Goal: Information Seeking & Learning: Learn about a topic

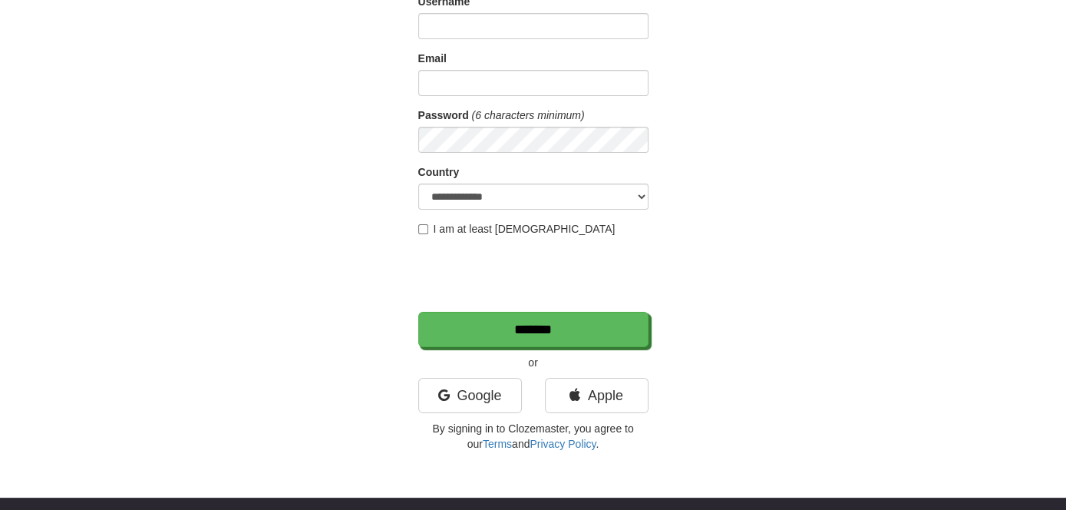
scroll to position [136, 0]
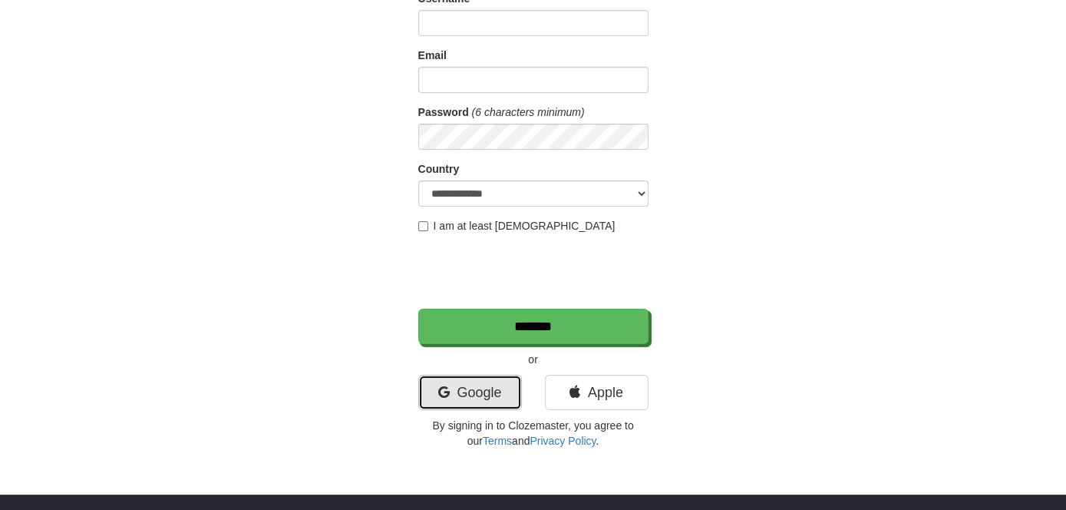
click at [464, 392] on link "Google" at bounding box center [470, 392] width 104 height 35
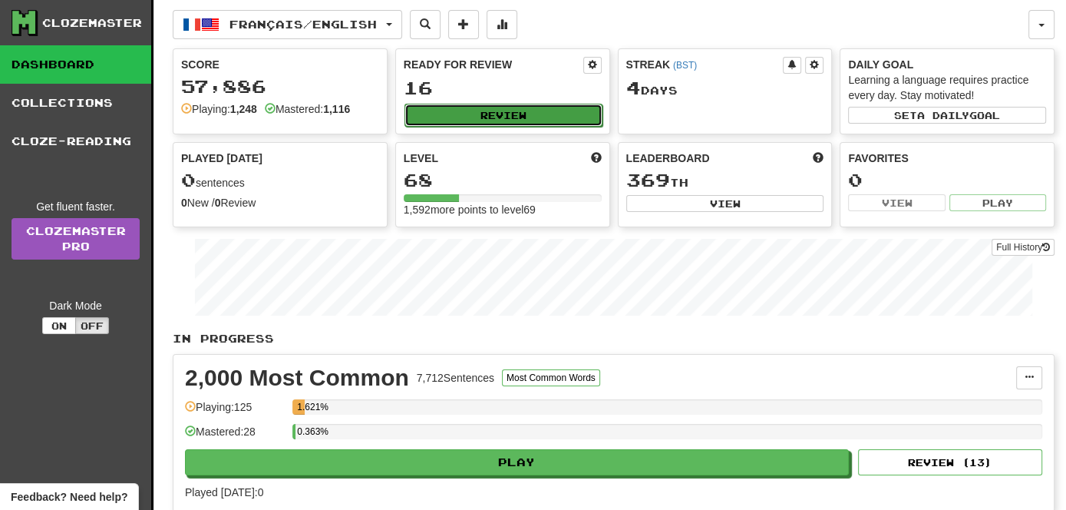
click at [477, 106] on button "Review" at bounding box center [504, 115] width 198 height 23
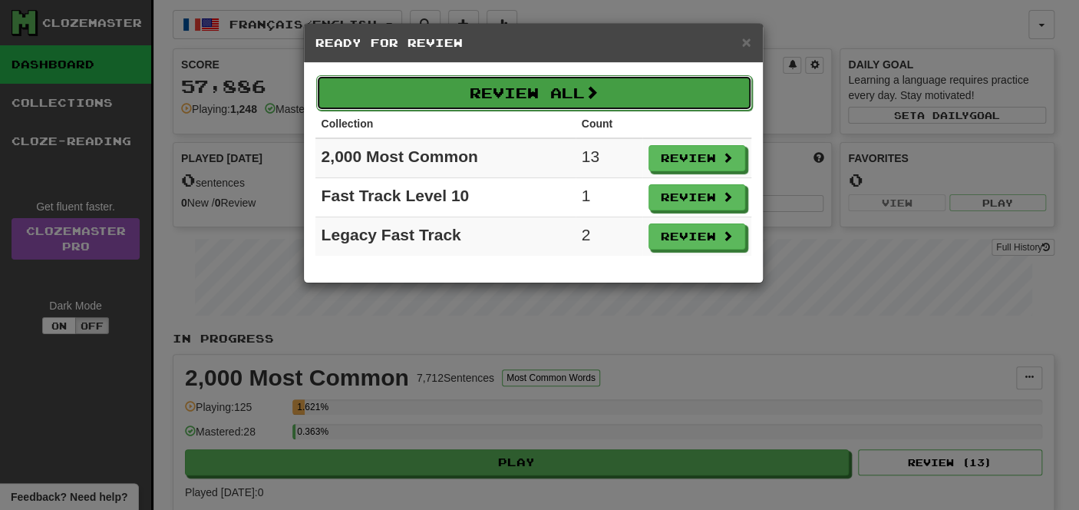
click at [576, 101] on button "Review All" at bounding box center [534, 92] width 436 height 35
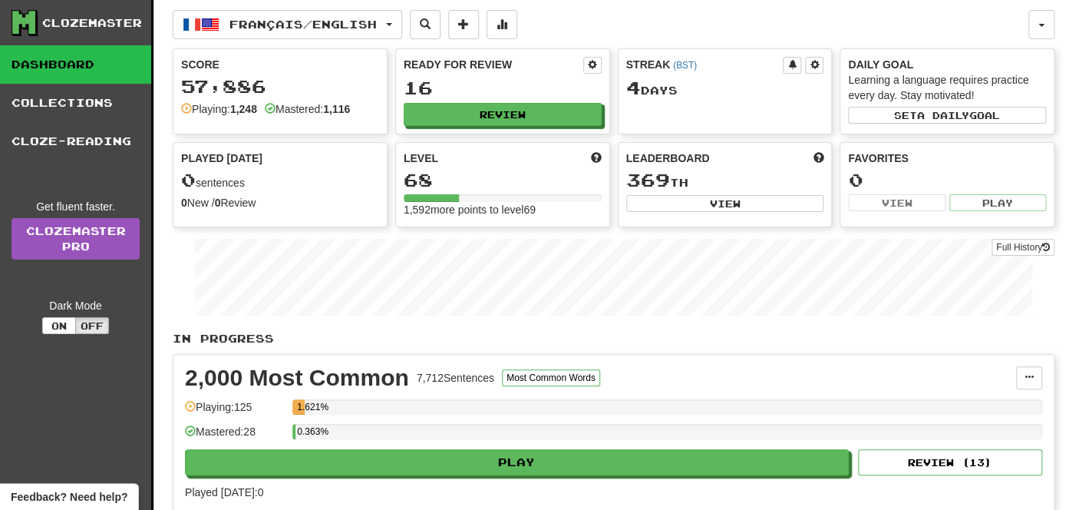
select select "**"
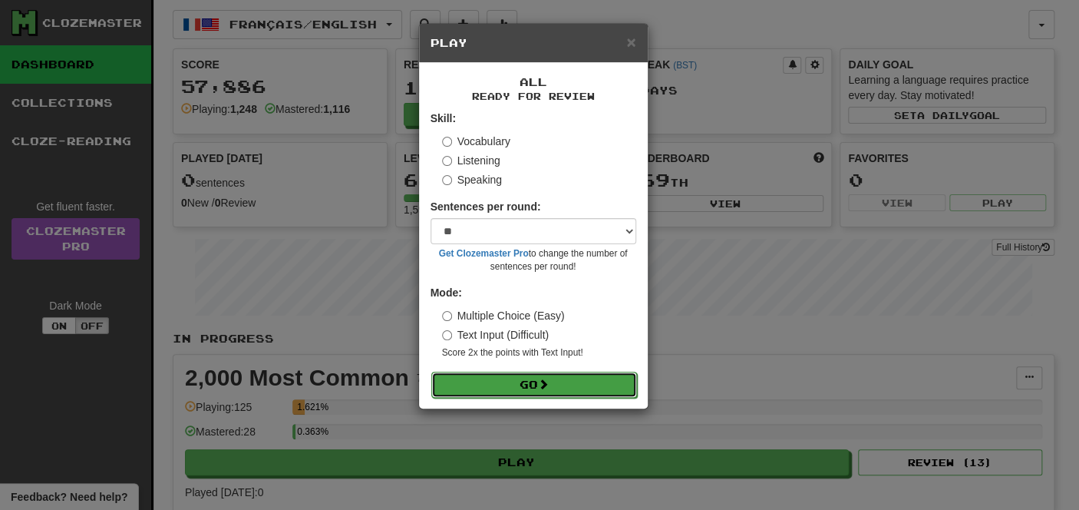
click at [508, 388] on button "Go" at bounding box center [534, 385] width 206 height 26
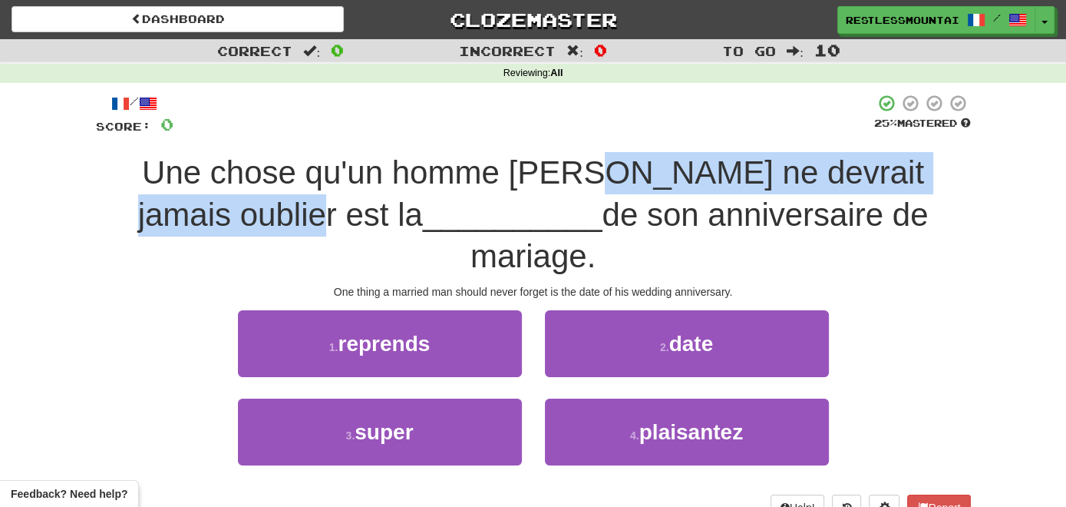
drag, startPoint x: 550, startPoint y: 180, endPoint x: 221, endPoint y: 222, distance: 331.2
click at [221, 222] on span "Une chose qu'un homme marié ne devrait jamais oublier est la" at bounding box center [531, 193] width 786 height 78
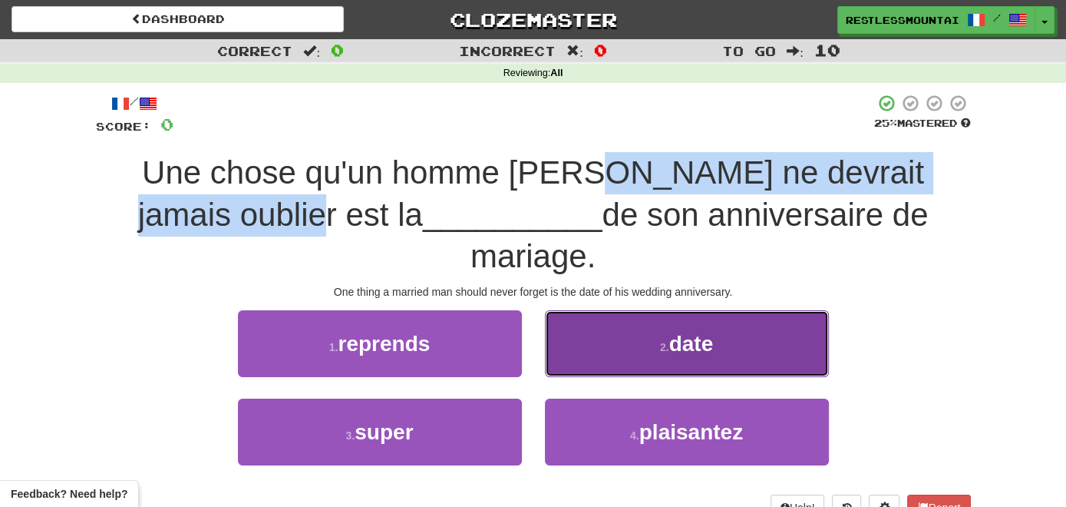
click at [665, 315] on button "2 . date" at bounding box center [687, 343] width 284 height 67
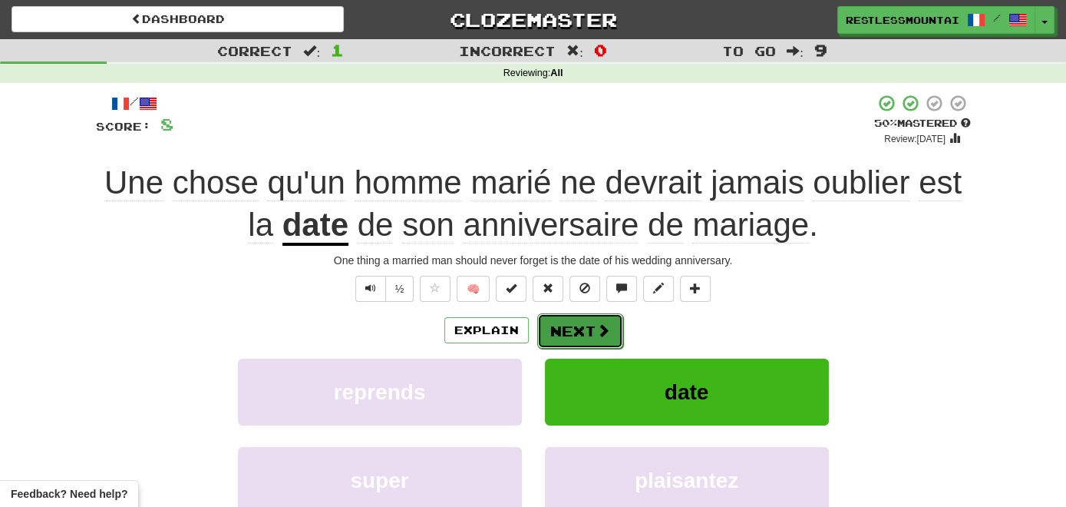
click at [586, 331] on button "Next" at bounding box center [580, 330] width 86 height 35
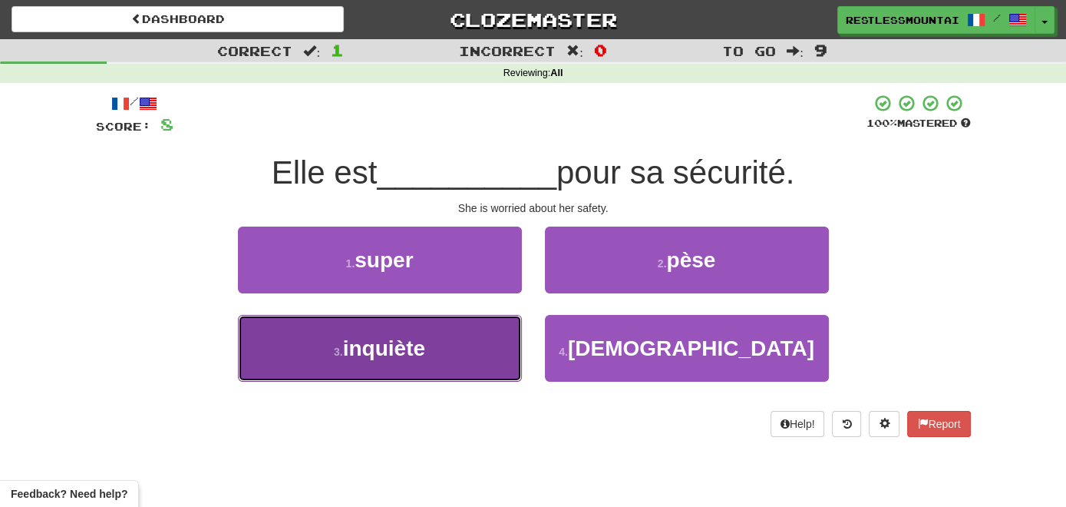
click at [470, 354] on button "3 . inquiète" at bounding box center [380, 348] width 284 height 67
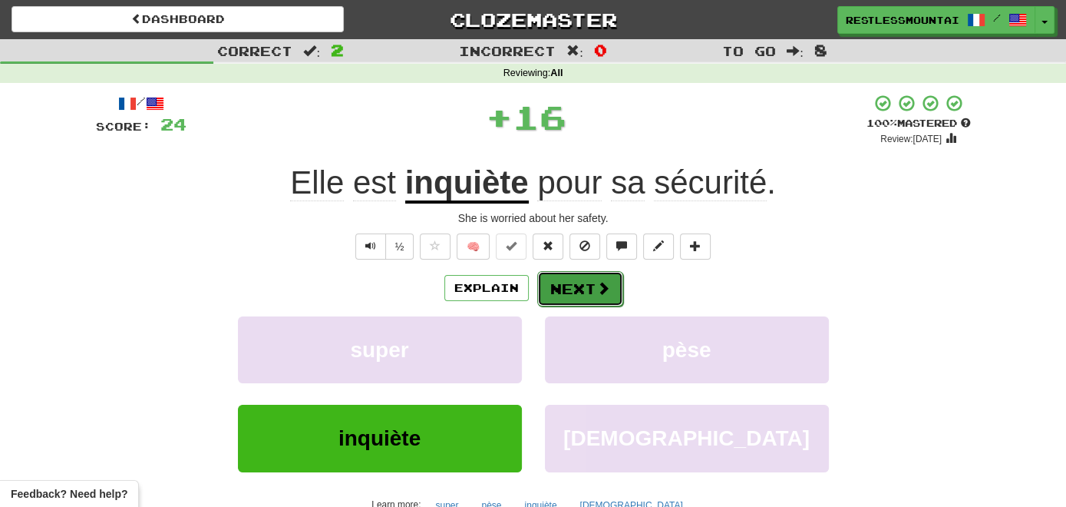
click at [558, 299] on button "Next" at bounding box center [580, 288] width 86 height 35
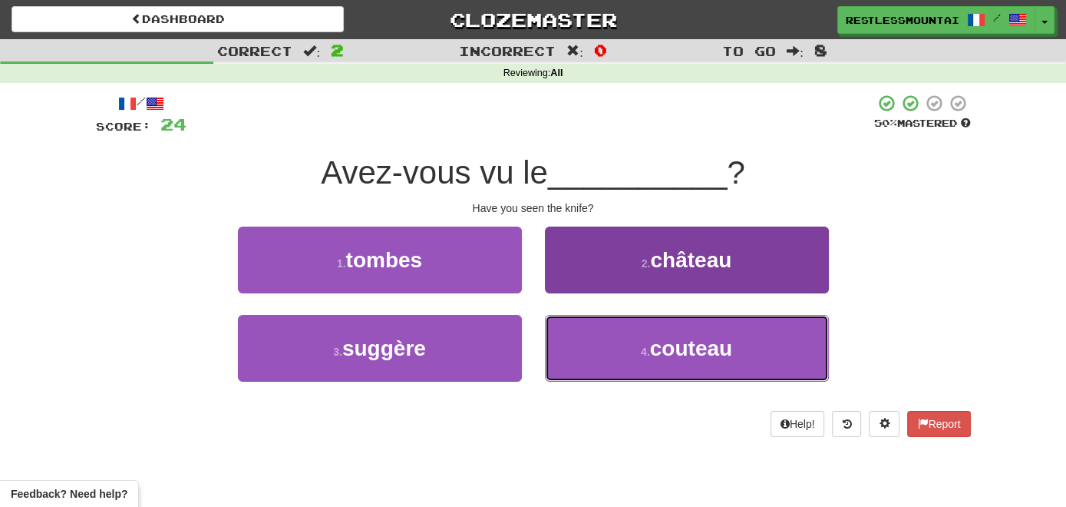
click at [660, 368] on button "4 . couteau" at bounding box center [687, 348] width 284 height 67
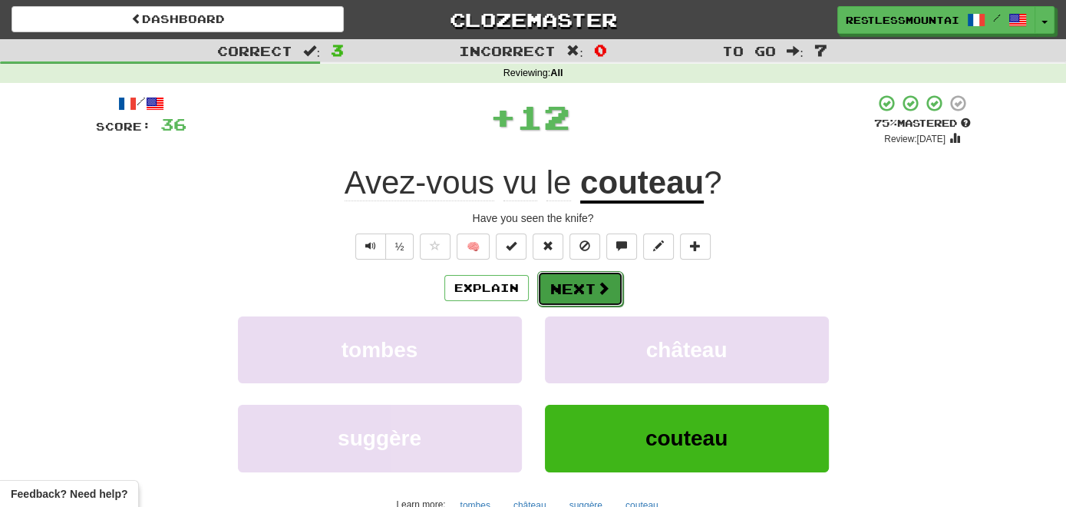
click at [603, 289] on span at bounding box center [603, 288] width 14 height 14
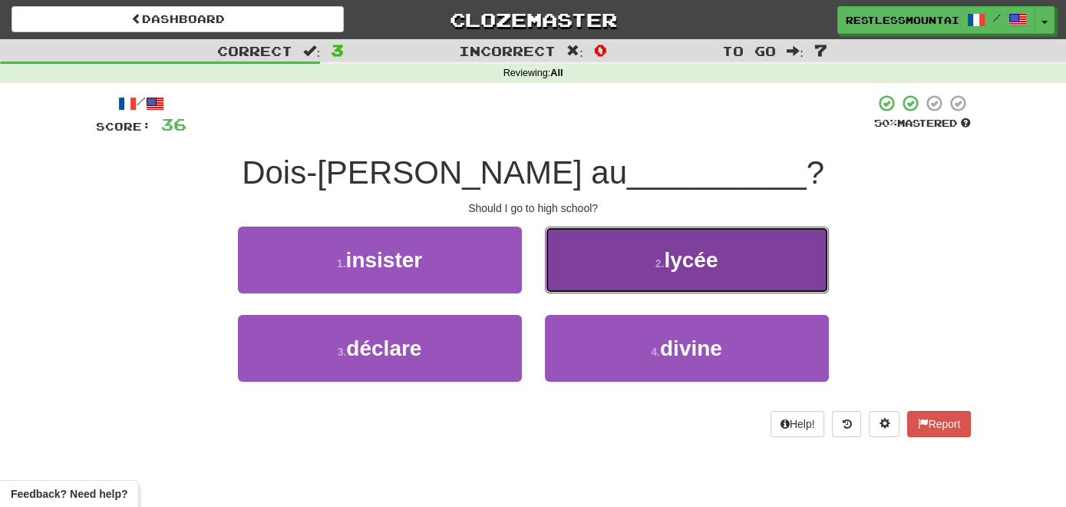
click at [703, 273] on button "2 . lycée" at bounding box center [687, 259] width 284 height 67
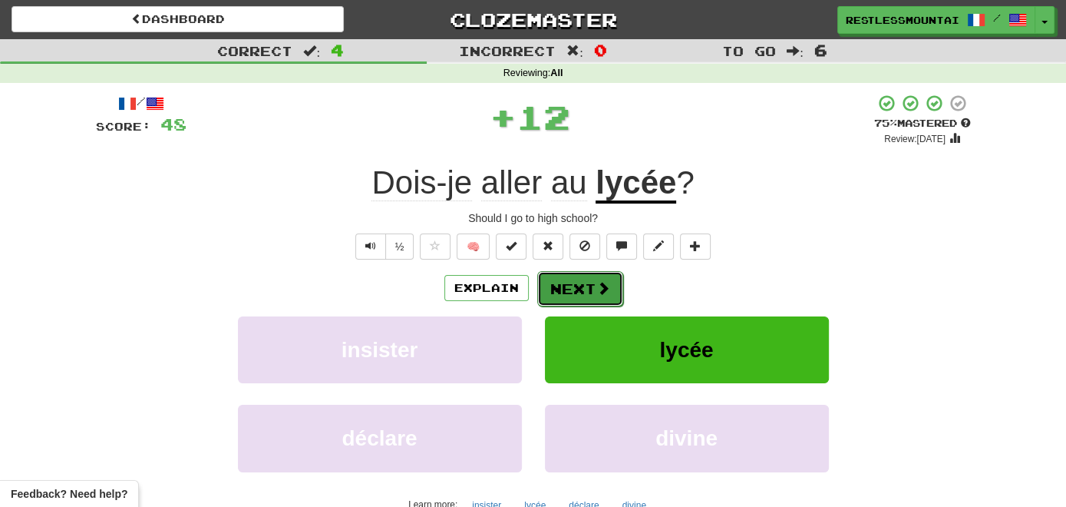
click at [591, 279] on button "Next" at bounding box center [580, 288] width 86 height 35
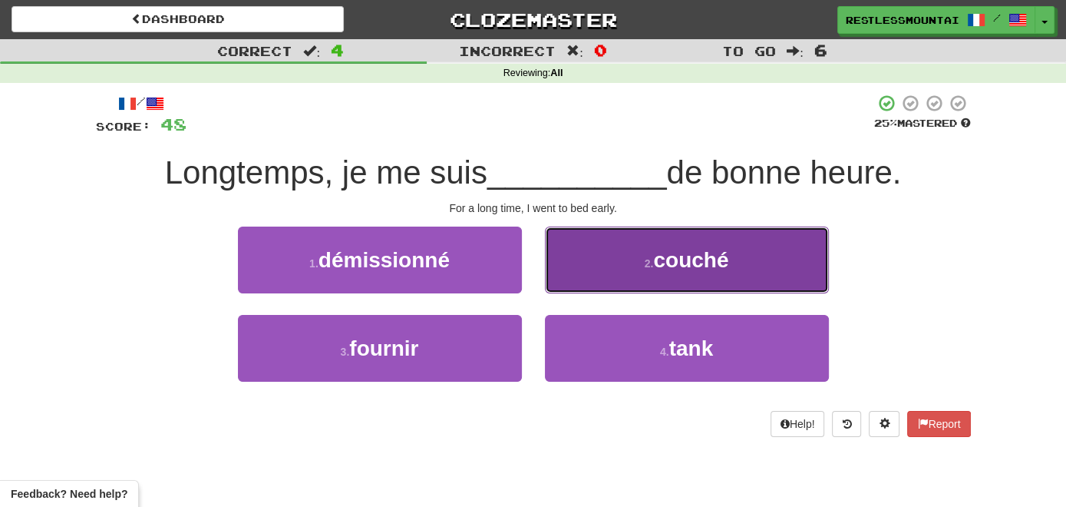
click at [623, 249] on button "2 . couché" at bounding box center [687, 259] width 284 height 67
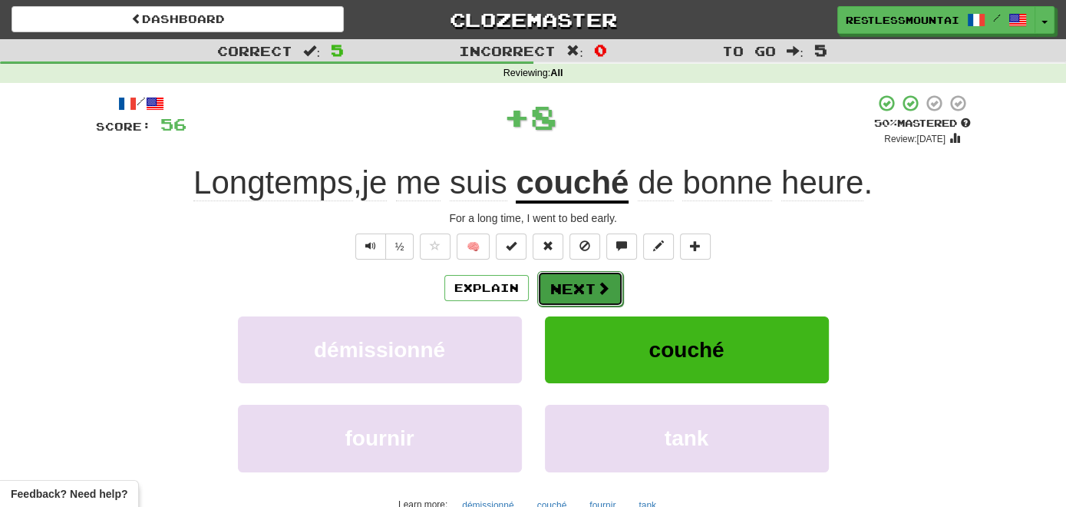
click at [593, 284] on button "Next" at bounding box center [580, 288] width 86 height 35
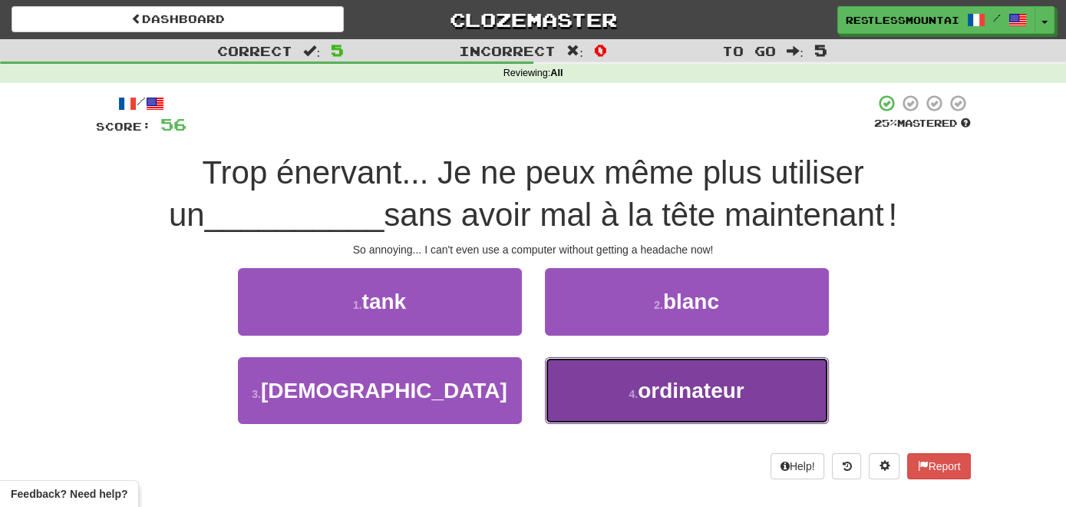
click at [636, 379] on button "4 . ordinateur" at bounding box center [687, 390] width 284 height 67
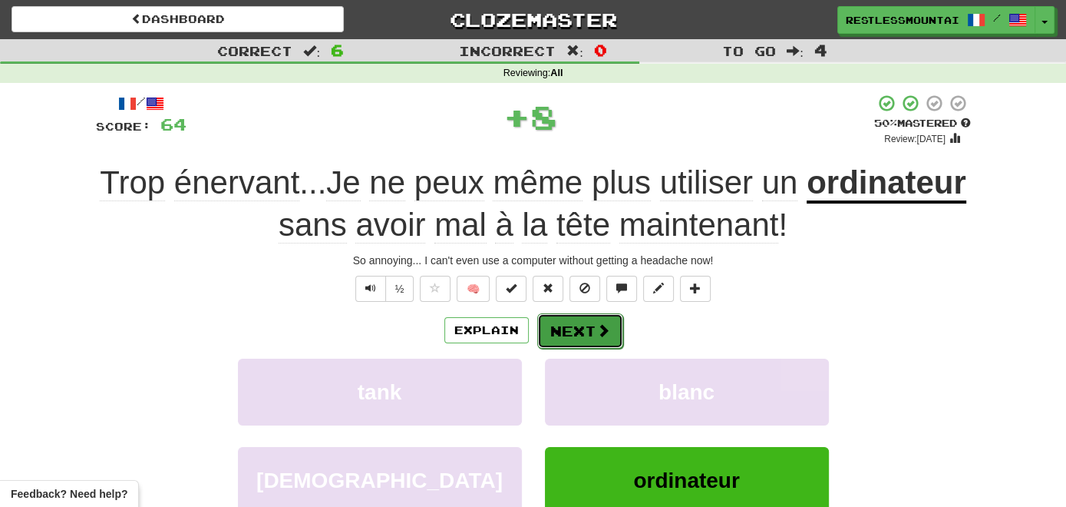
click at [589, 337] on button "Next" at bounding box center [580, 330] width 86 height 35
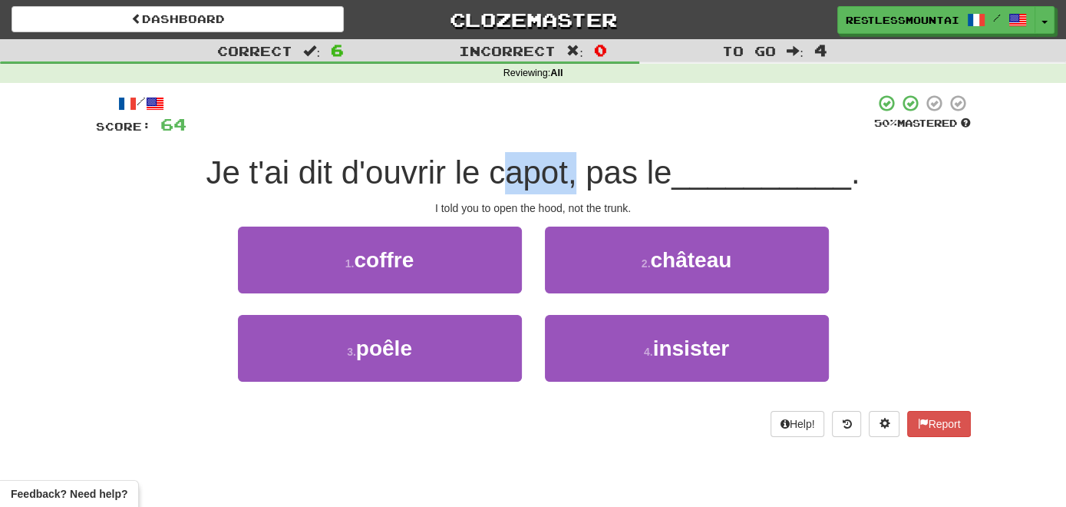
drag, startPoint x: 568, startPoint y: 170, endPoint x: 495, endPoint y: 170, distance: 72.9
click at [495, 170] on span "Je t'ai dit d'ouvrir le capot, pas le" at bounding box center [439, 172] width 466 height 36
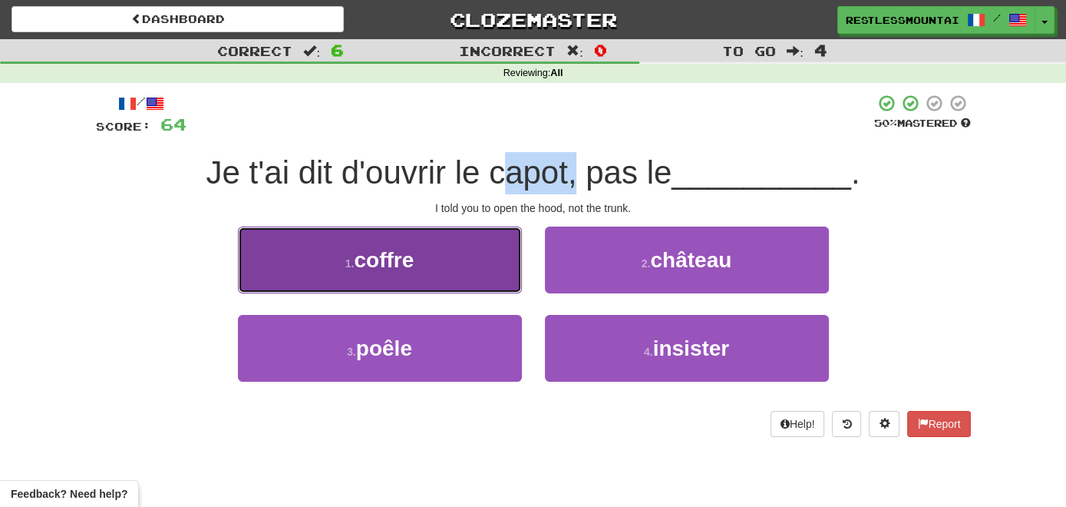
click at [421, 266] on button "1 . coffre" at bounding box center [380, 259] width 284 height 67
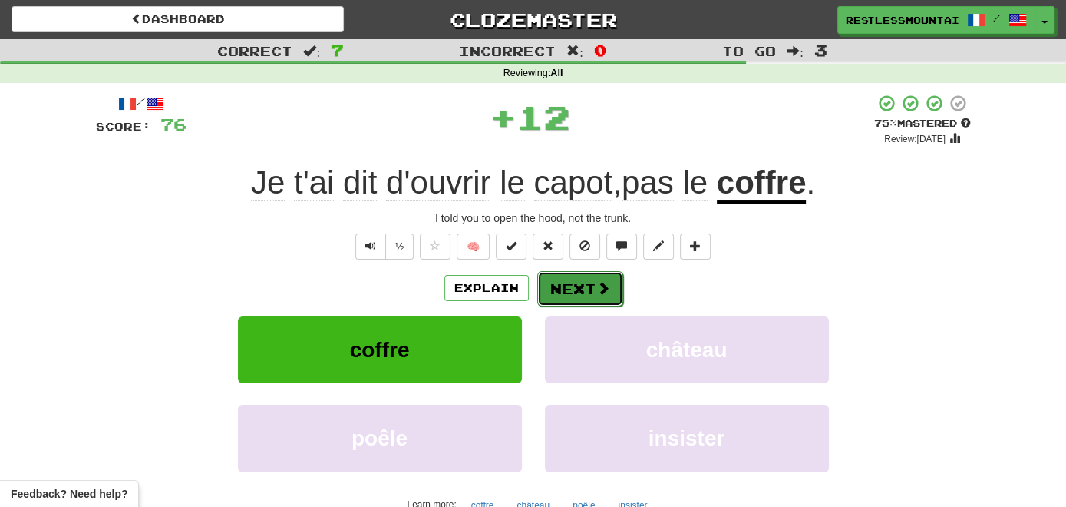
click at [605, 291] on span at bounding box center [603, 288] width 14 height 14
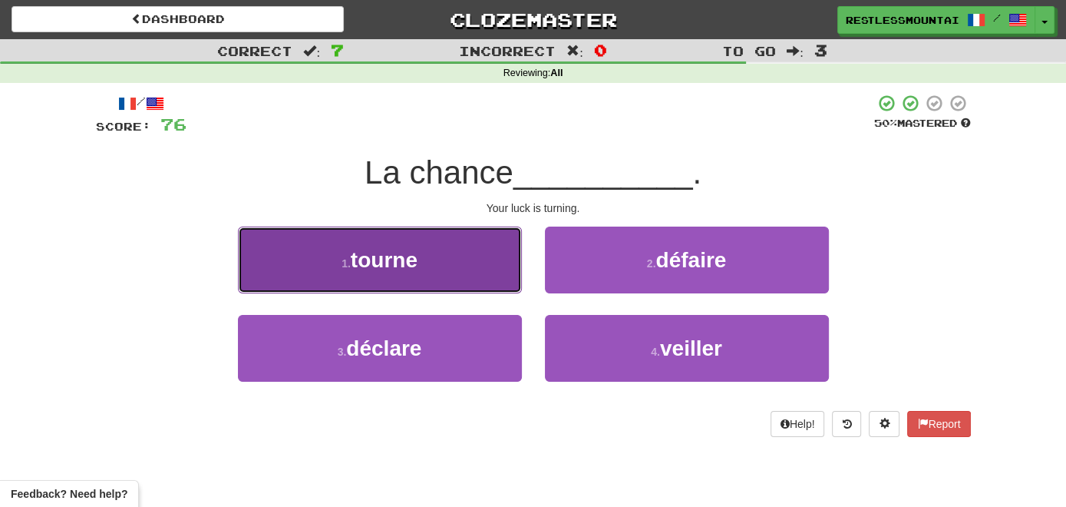
click at [448, 273] on button "1 . tourne" at bounding box center [380, 259] width 284 height 67
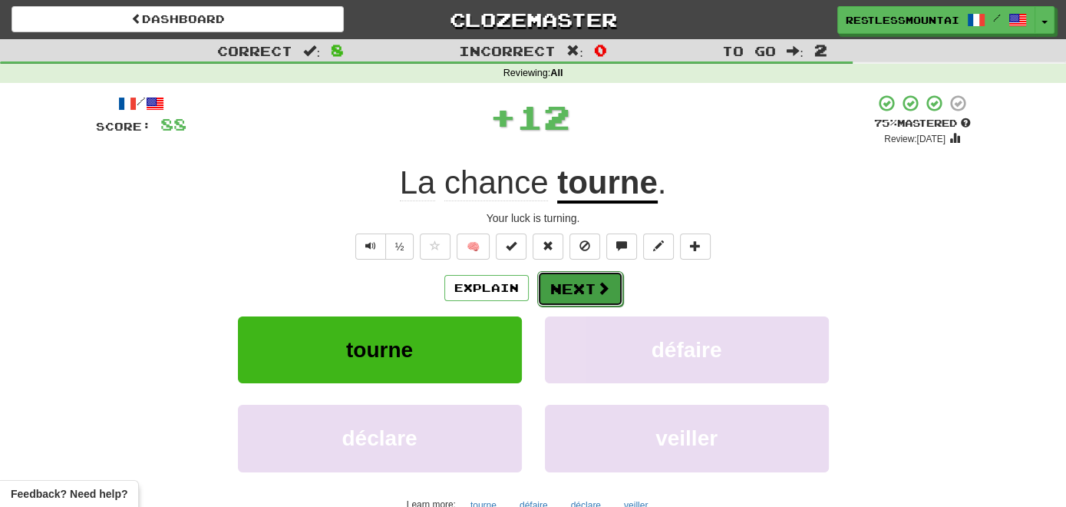
click at [570, 280] on button "Next" at bounding box center [580, 288] width 86 height 35
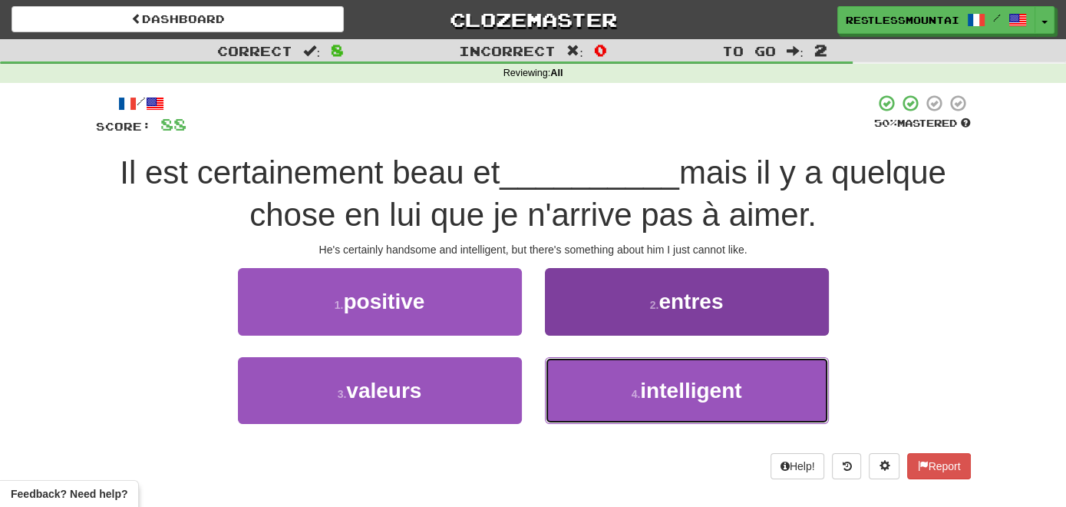
click at [669, 378] on span "intelligent" at bounding box center [690, 390] width 101 height 24
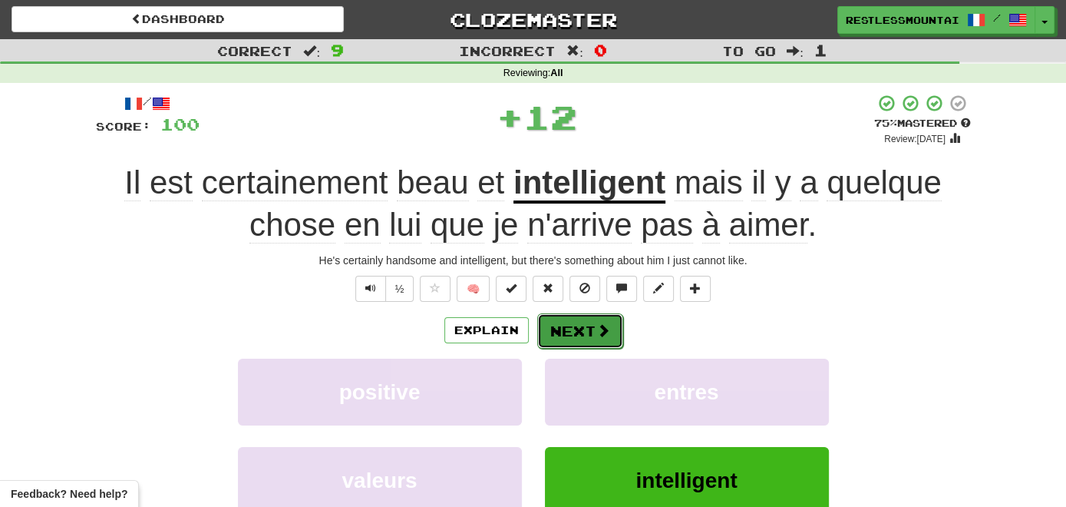
click at [580, 332] on button "Next" at bounding box center [580, 330] width 86 height 35
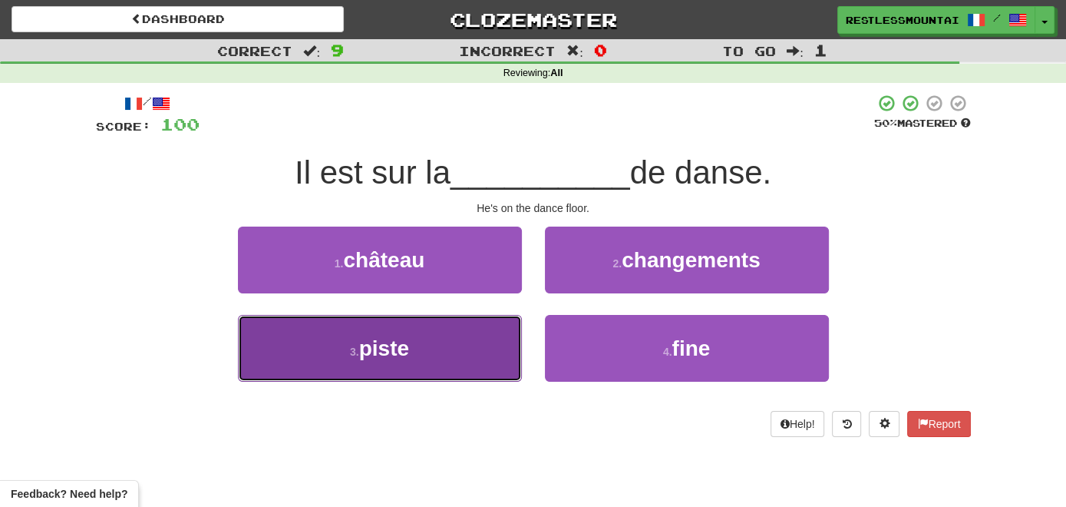
click at [448, 340] on button "3 . piste" at bounding box center [380, 348] width 284 height 67
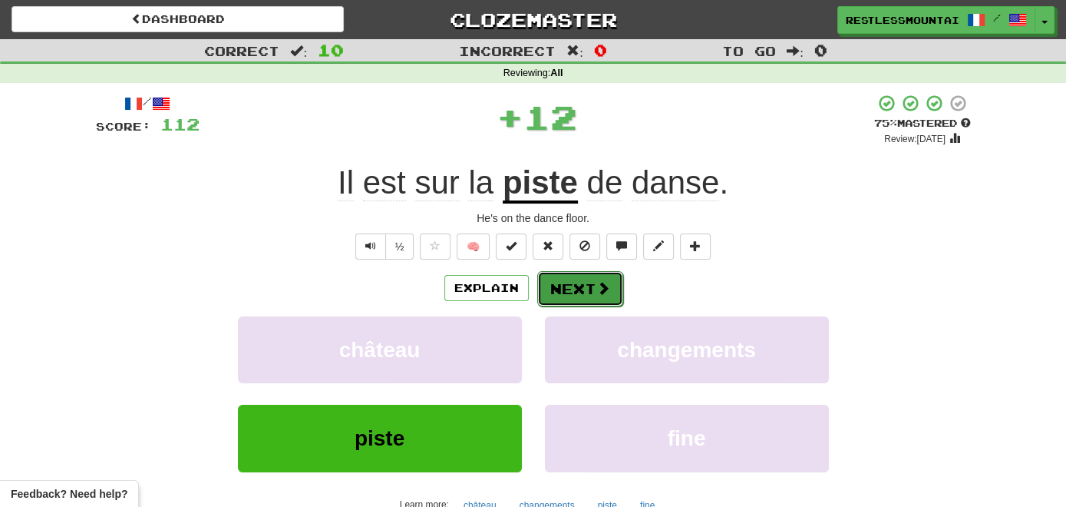
click at [573, 282] on button "Next" at bounding box center [580, 288] width 86 height 35
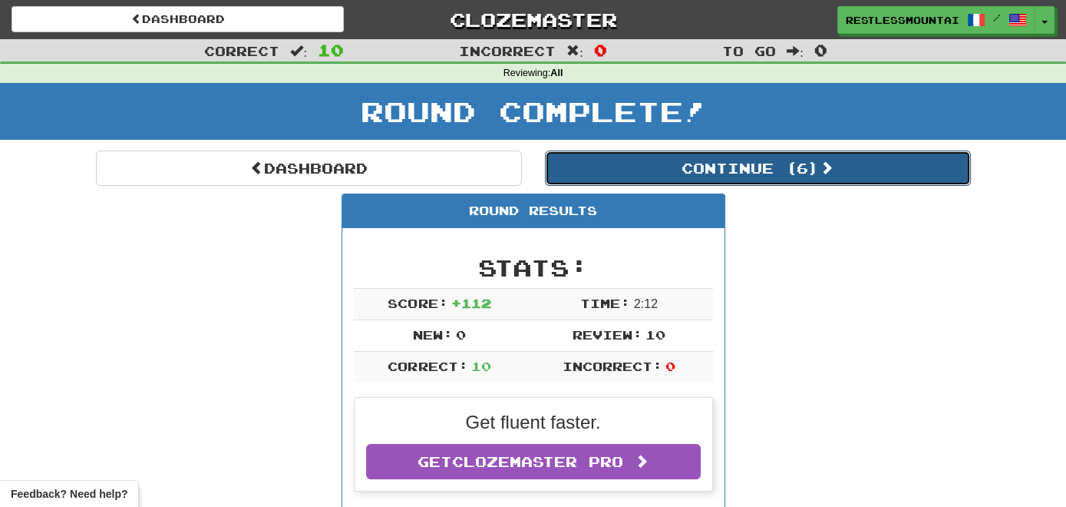
click at [688, 170] on button "Continue ( 6 )" at bounding box center [758, 167] width 426 height 35
